Goal: Obtain resource: Download file/media

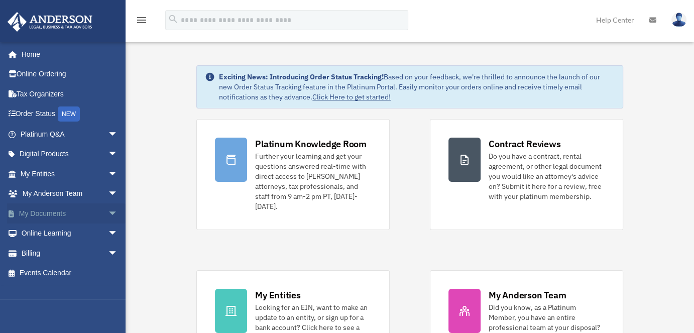
click at [55, 214] on link "My Documents arrow_drop_down" at bounding box center [70, 214] width 126 height 20
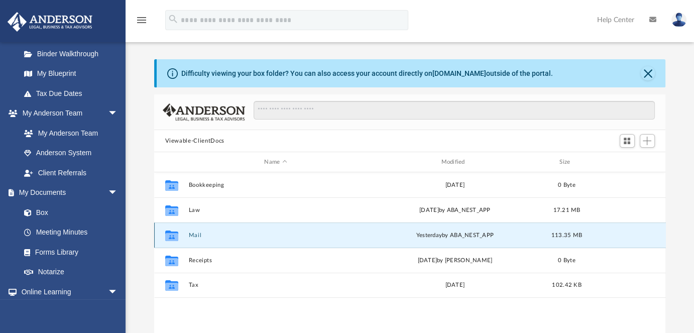
click at [193, 235] on button "Mail" at bounding box center [275, 235] width 175 height 7
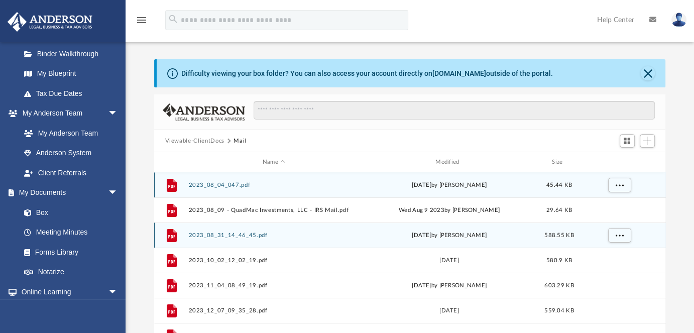
scroll to position [8, 8]
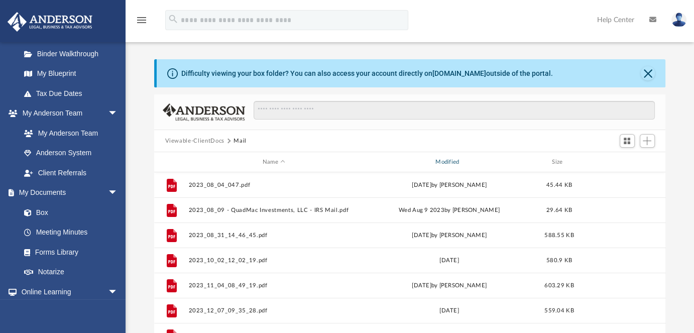
click at [450, 160] on div "Modified" at bounding box center [449, 162] width 171 height 9
click at [451, 160] on div "Modified" at bounding box center [449, 162] width 171 height 9
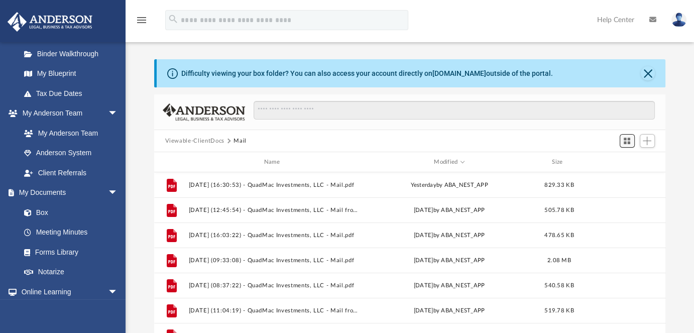
click at [627, 141] on span "Switch to Grid View" at bounding box center [627, 141] width 9 height 9
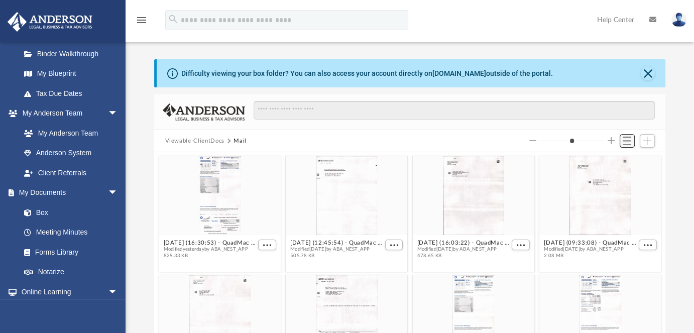
scroll to position [190, 503]
click at [627, 141] on span "Switch to List View" at bounding box center [627, 141] width 9 height 9
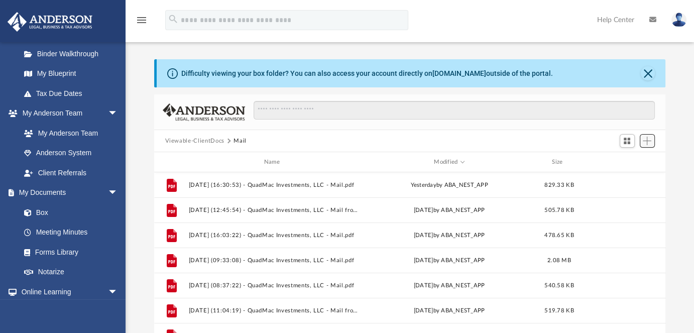
click at [647, 139] on span "Add" at bounding box center [647, 141] width 9 height 9
click at [587, 140] on div "Viewable-ClientDocs Mail" at bounding box center [410, 141] width 512 height 22
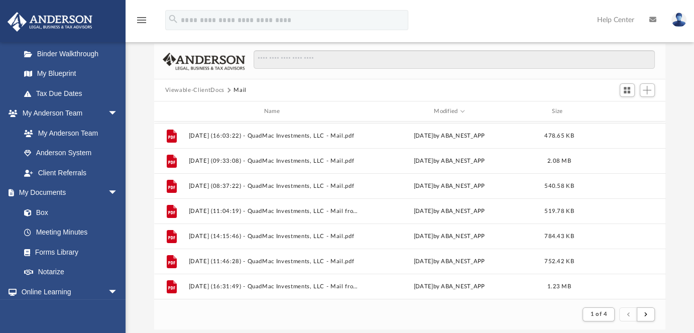
scroll to position [49, 0]
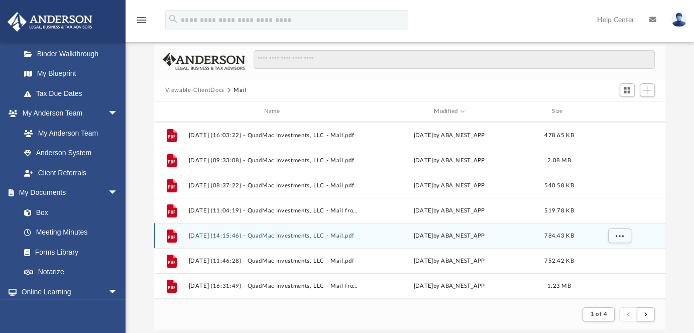
click at [290, 235] on button "[DATE] (14:15:46) - QuadMac Investments, LLC - Mail.pdf" at bounding box center [273, 236] width 171 height 7
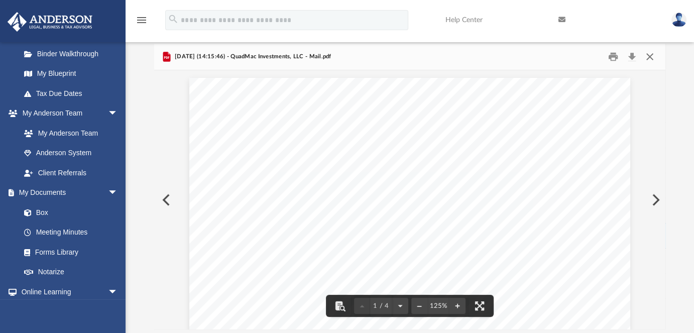
click at [650, 54] on button "Close" at bounding box center [650, 57] width 18 height 16
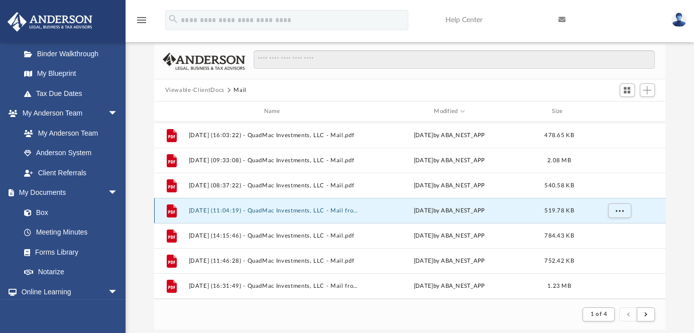
click at [269, 211] on button "[DATE] (11:04:19) - QuadMac Investments, LLC - Mail from Internal Revenue Servi…" at bounding box center [273, 211] width 171 height 7
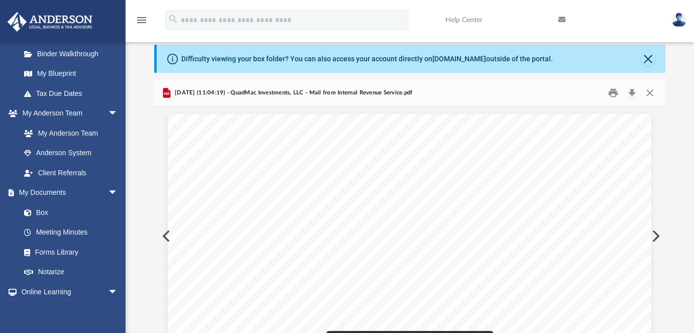
scroll to position [15, 0]
click at [632, 90] on button "Download" at bounding box center [633, 93] width 18 height 16
drag, startPoint x: 651, startPoint y: 90, endPoint x: 626, endPoint y: 92, distance: 25.7
click at [651, 90] on button "Close" at bounding box center [650, 93] width 18 height 16
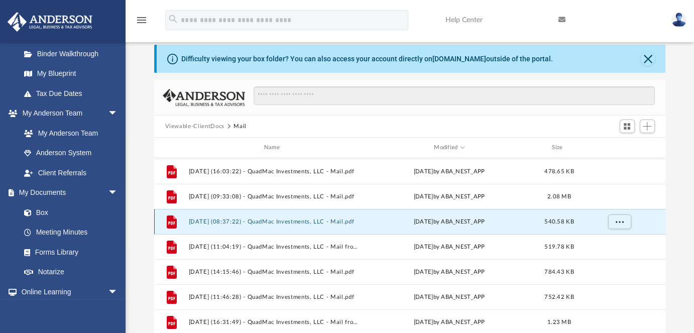
click at [296, 221] on button "[DATE] (08:37:22) - QuadMac Investments, LLC - Mail.pdf" at bounding box center [273, 222] width 171 height 7
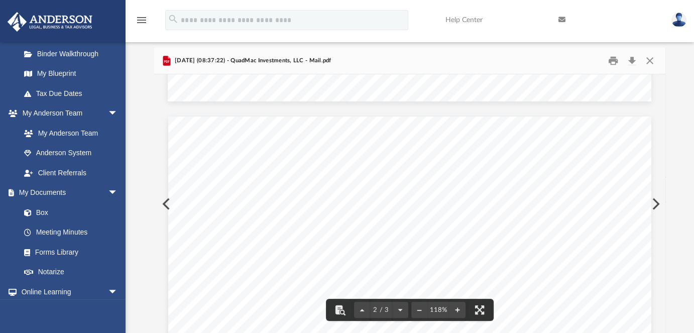
scroll to position [603, 0]
click at [650, 58] on button "Close" at bounding box center [650, 61] width 18 height 16
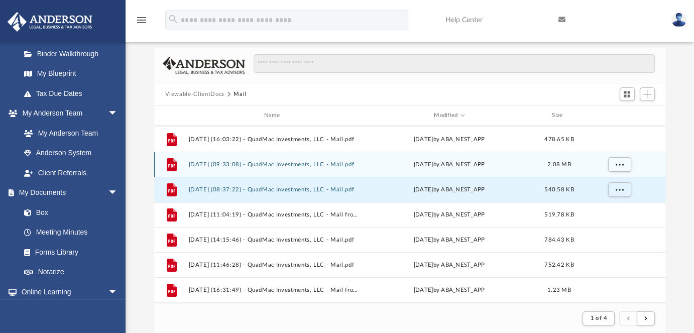
click at [288, 163] on button "[DATE] (09:33:08) - QuadMac Investments, LLC - Mail.pdf" at bounding box center [273, 164] width 171 height 7
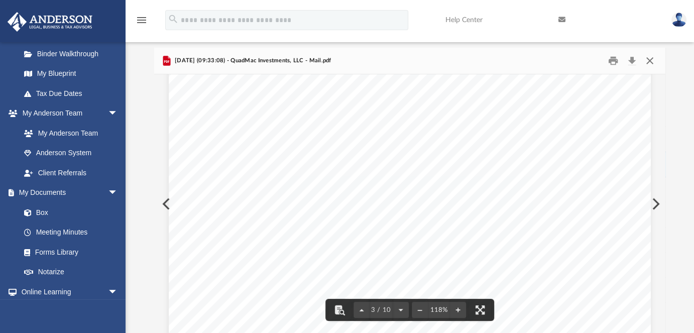
scroll to position [1507, 0]
click at [650, 58] on button "Close" at bounding box center [650, 61] width 18 height 16
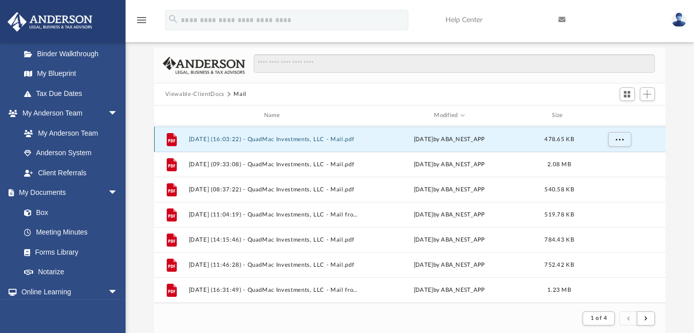
click at [277, 137] on button "[DATE] (16:03:22) - QuadMac Investments, LLC - Mail.pdf" at bounding box center [273, 139] width 171 height 7
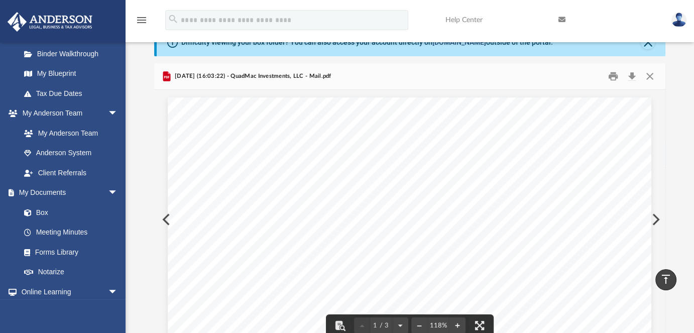
scroll to position [0, 0]
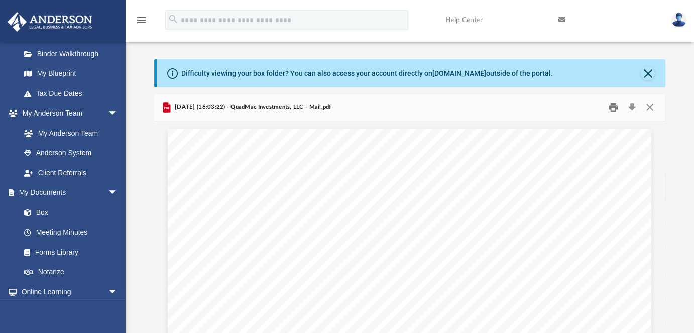
click at [611, 105] on button "Print" at bounding box center [613, 108] width 20 height 16
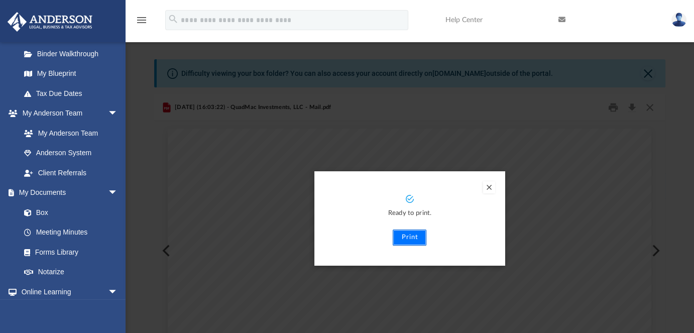
click at [412, 235] on button "Print" at bounding box center [410, 238] width 34 height 16
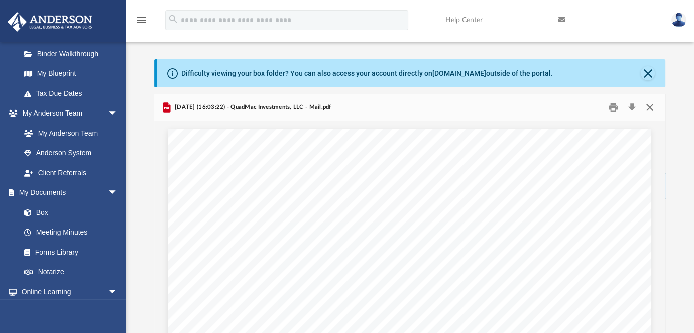
click at [650, 108] on button "Close" at bounding box center [650, 108] width 18 height 16
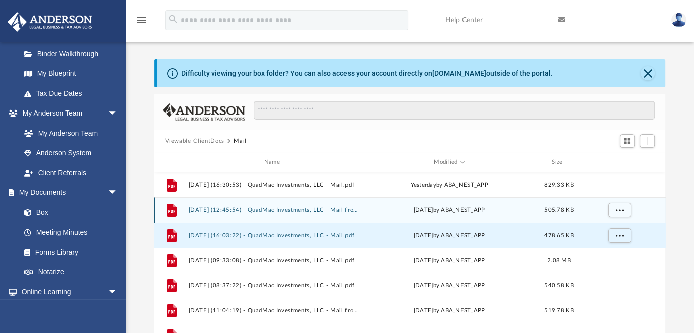
click at [292, 208] on button "[DATE] (12:45:54) - QuadMac Investments, LLC - Mail from [PERSON_NAME].pdf" at bounding box center [273, 210] width 171 height 7
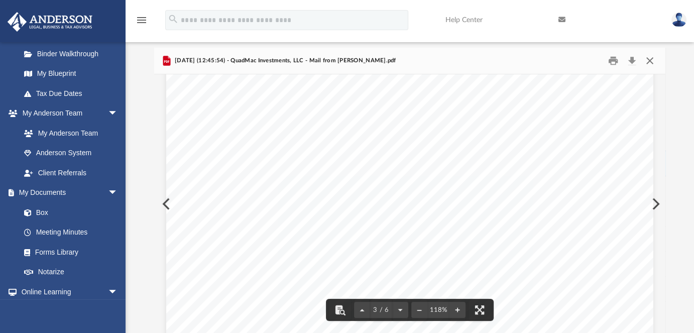
scroll to position [1496, 0]
click at [648, 59] on button "Close" at bounding box center [650, 61] width 18 height 16
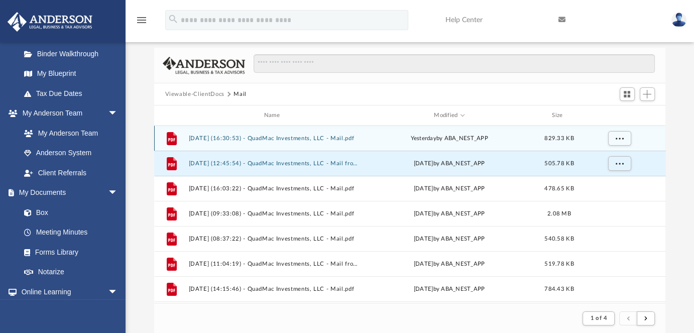
click at [295, 136] on button "[DATE] (16:30:53) - QuadMac Investments, LLC - Mail.pdf" at bounding box center [273, 138] width 171 height 7
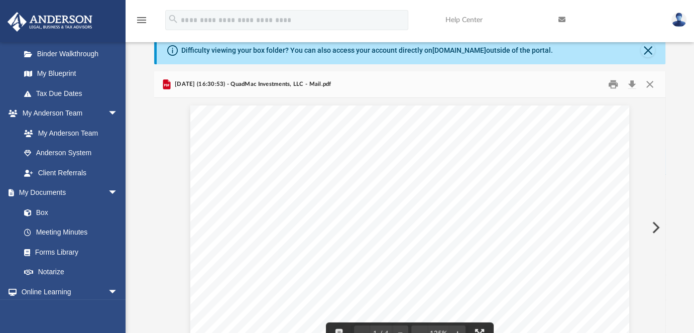
scroll to position [23, 0]
click at [650, 81] on button "Close" at bounding box center [650, 85] width 18 height 16
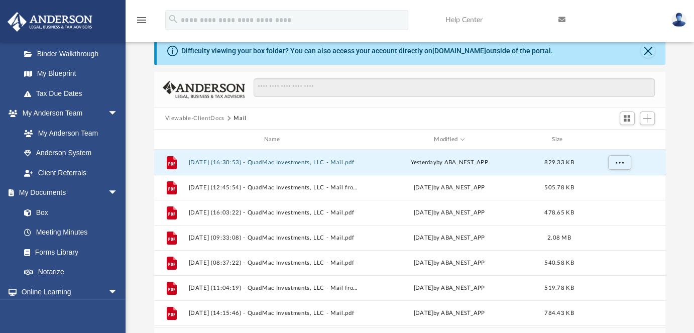
scroll to position [0, 0]
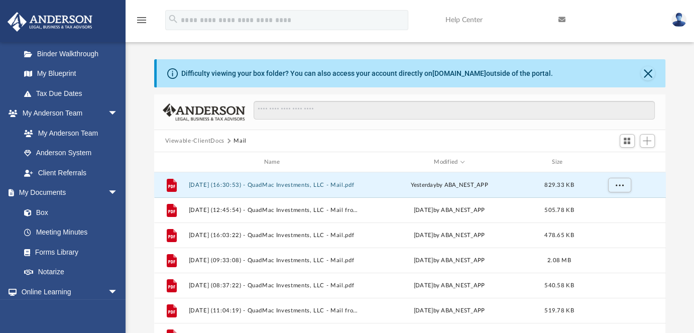
click at [678, 21] on img at bounding box center [679, 20] width 15 height 15
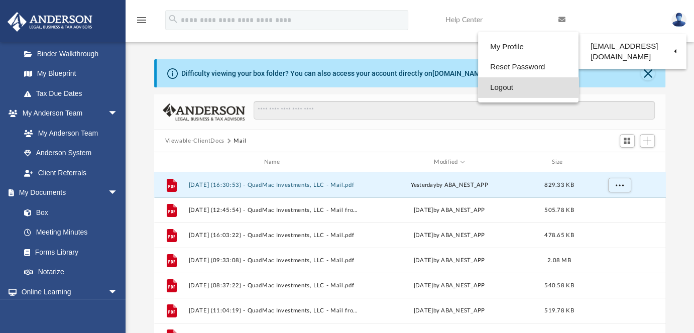
click at [501, 88] on link "Logout" at bounding box center [528, 87] width 100 height 21
